Goal: Check status: Check status

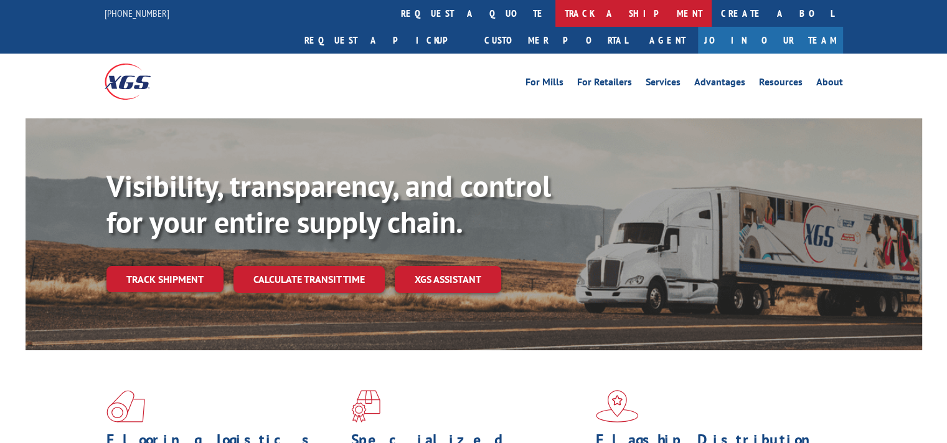
click at [556, 16] on link "track a shipment" at bounding box center [634, 13] width 156 height 27
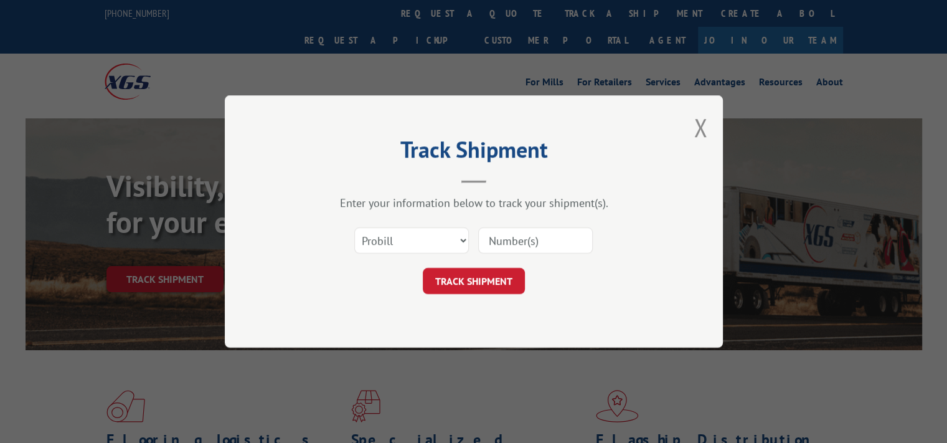
click at [506, 245] on input at bounding box center [535, 240] width 115 height 26
type input "17521597"
click at [454, 278] on button "TRACK SHIPMENT" at bounding box center [474, 281] width 102 height 26
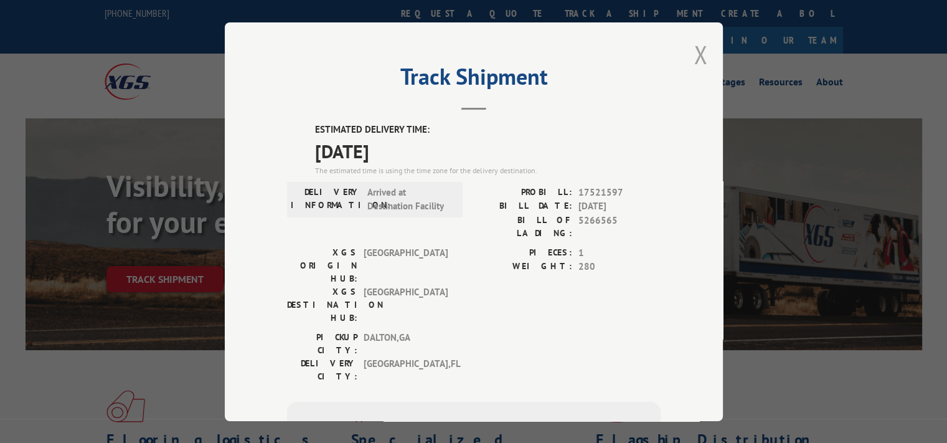
click at [701, 55] on button "Close modal" at bounding box center [701, 54] width 14 height 33
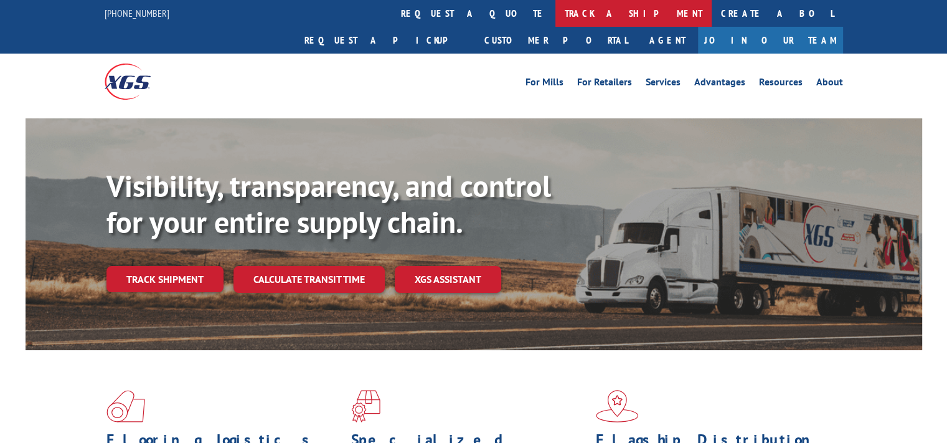
click at [556, 12] on link "track a shipment" at bounding box center [634, 13] width 156 height 27
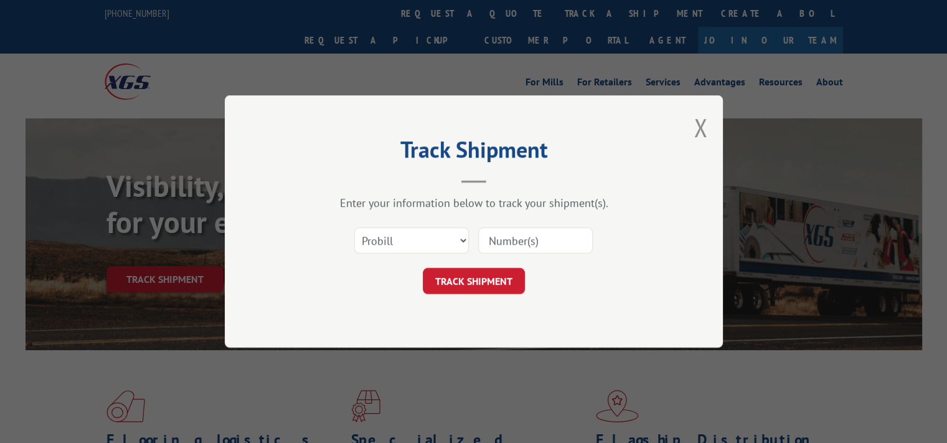
click at [487, 239] on input at bounding box center [535, 240] width 115 height 26
type input "17521713"
click at [470, 277] on button "TRACK SHIPMENT" at bounding box center [474, 281] width 102 height 26
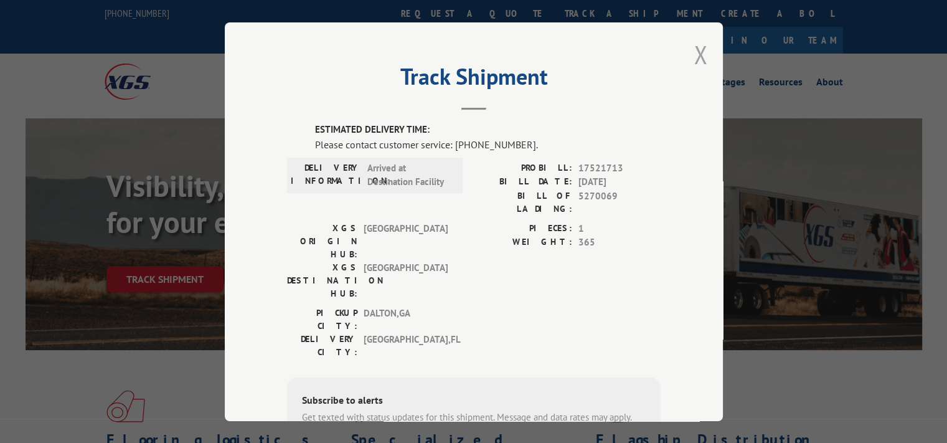
click at [698, 55] on button "Close modal" at bounding box center [701, 54] width 14 height 33
